Goal: Transaction & Acquisition: Subscribe to service/newsletter

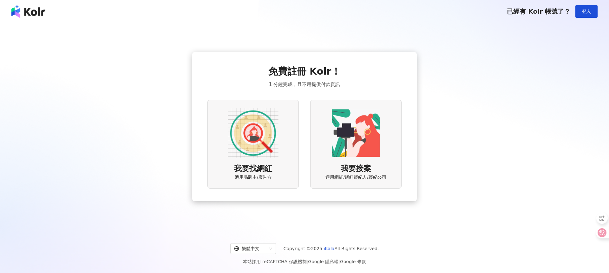
click at [273, 138] on img at bounding box center [253, 133] width 51 height 51
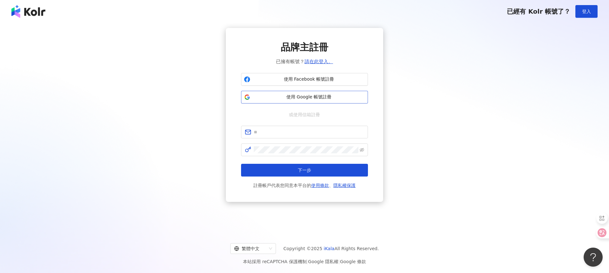
click at [299, 98] on span "使用 Google 帳號註冊" at bounding box center [309, 97] width 112 height 6
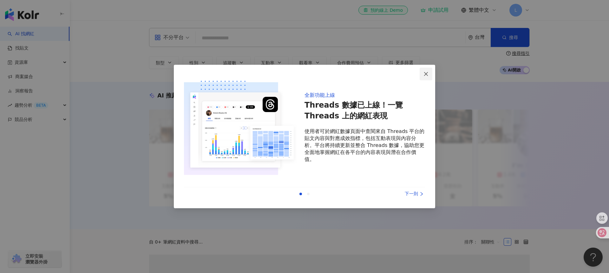
click at [425, 74] on icon "close" at bounding box center [426, 74] width 4 height 4
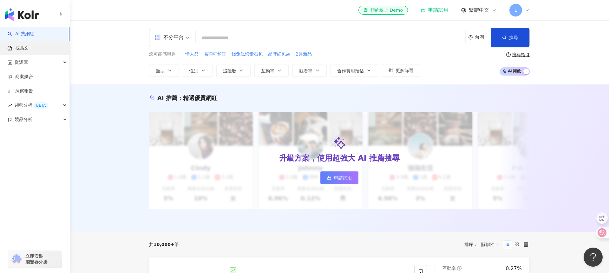
click at [29, 45] on link "找貼文" at bounding box center [18, 48] width 21 height 6
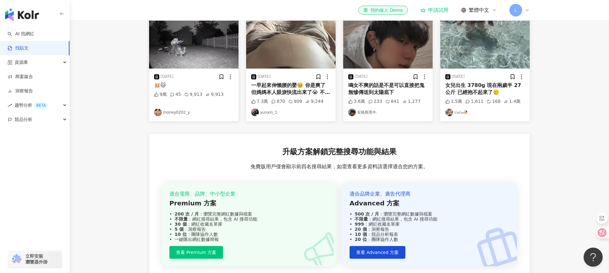
scroll to position [201, 0]
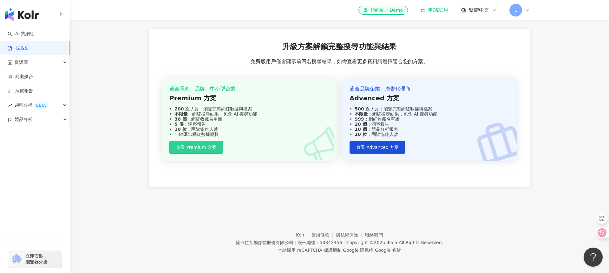
click at [208, 146] on span "查看 Premium 方案" at bounding box center [196, 147] width 40 height 5
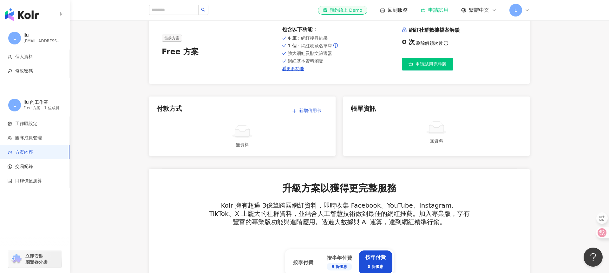
scroll to position [80, 0]
